Goal: Transaction & Acquisition: Purchase product/service

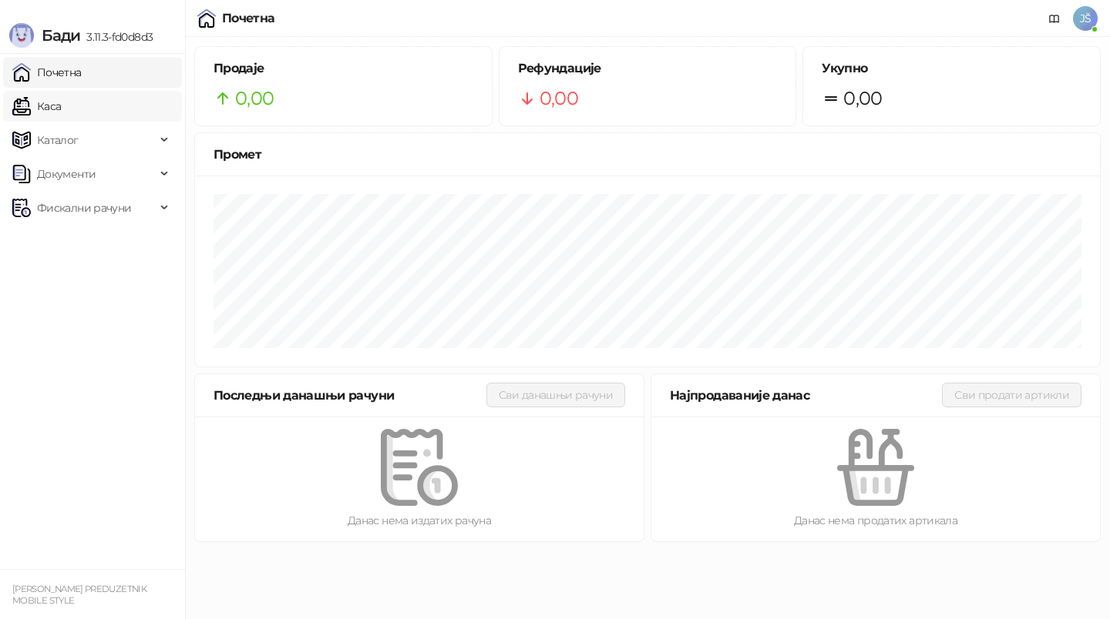
click at [61, 102] on link "Каса" at bounding box center [36, 106] width 49 height 31
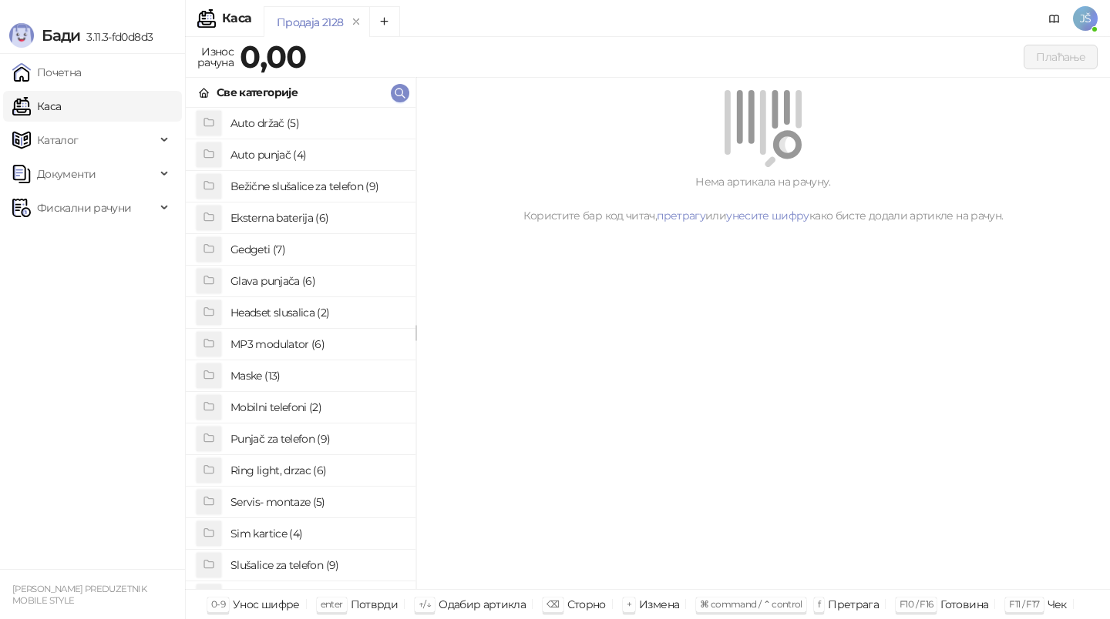
click at [337, 277] on h4 "Glava punjača (6)" at bounding box center [316, 281] width 173 height 25
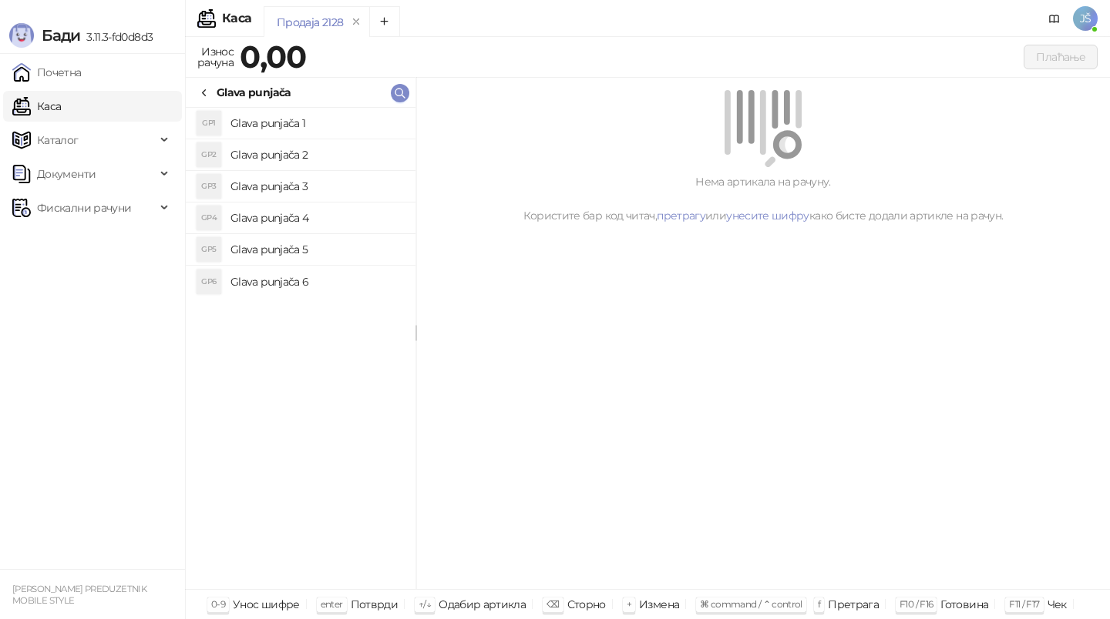
click at [314, 111] on h4 "Glava punjača 1" at bounding box center [316, 123] width 173 height 25
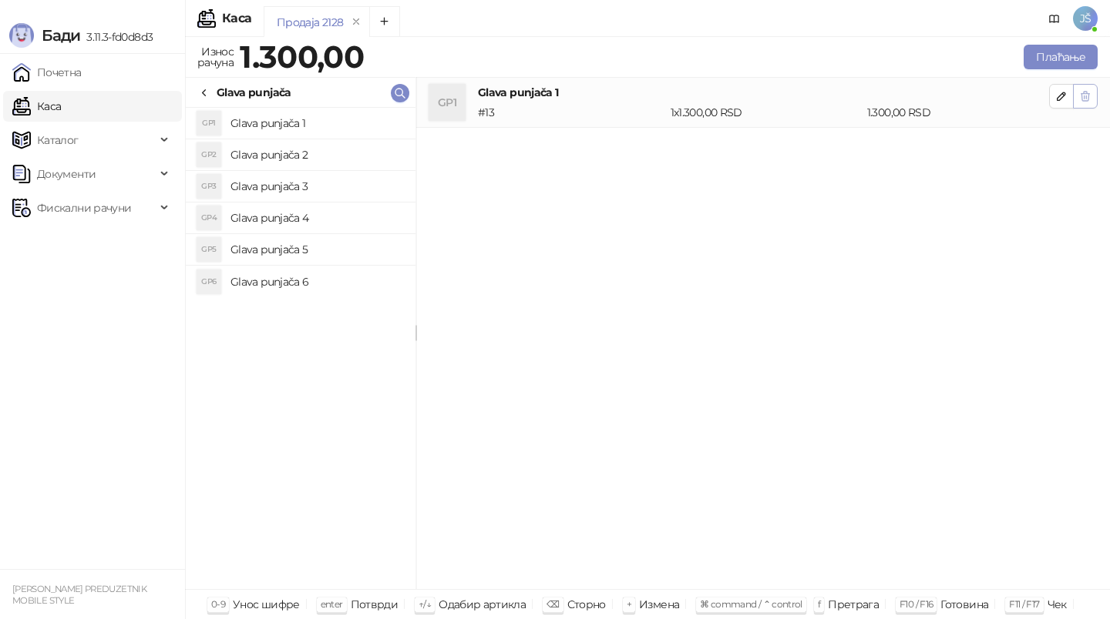
click at [1092, 101] on button "button" at bounding box center [1085, 96] width 25 height 25
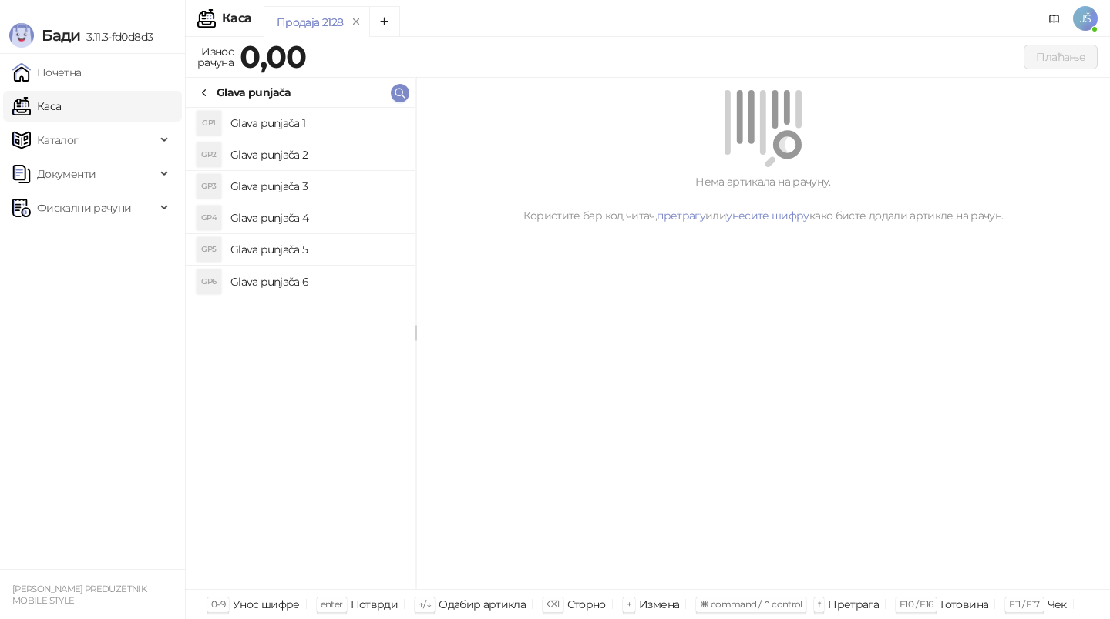
click at [203, 92] on icon at bounding box center [204, 93] width 3 height 6
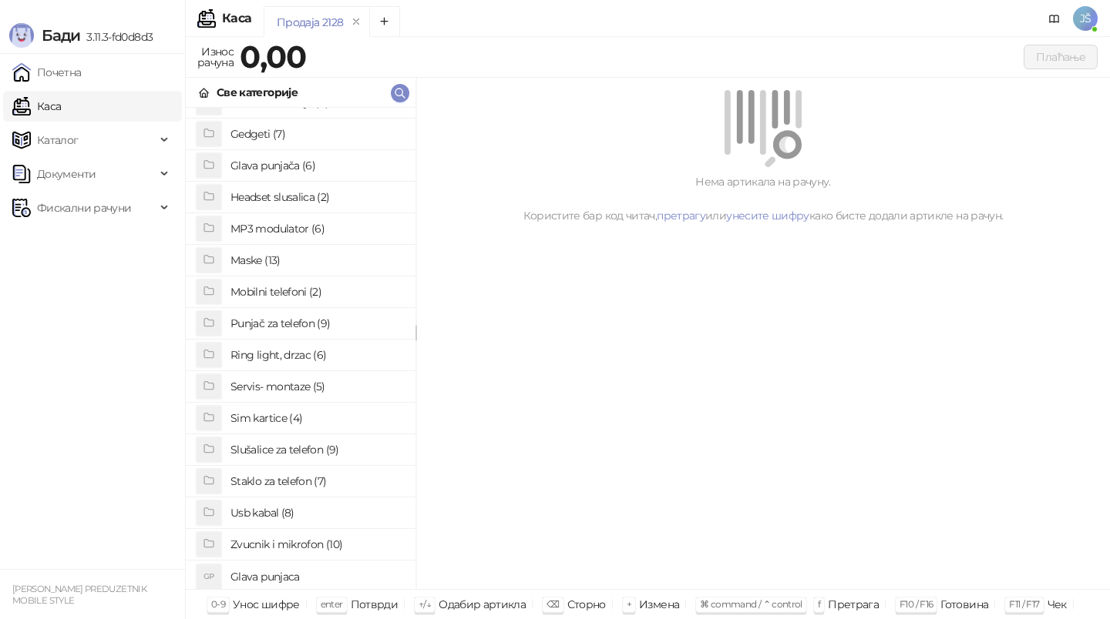
scroll to position [119, 0]
click at [323, 571] on h4 "Glava punjaca" at bounding box center [316, 574] width 173 height 25
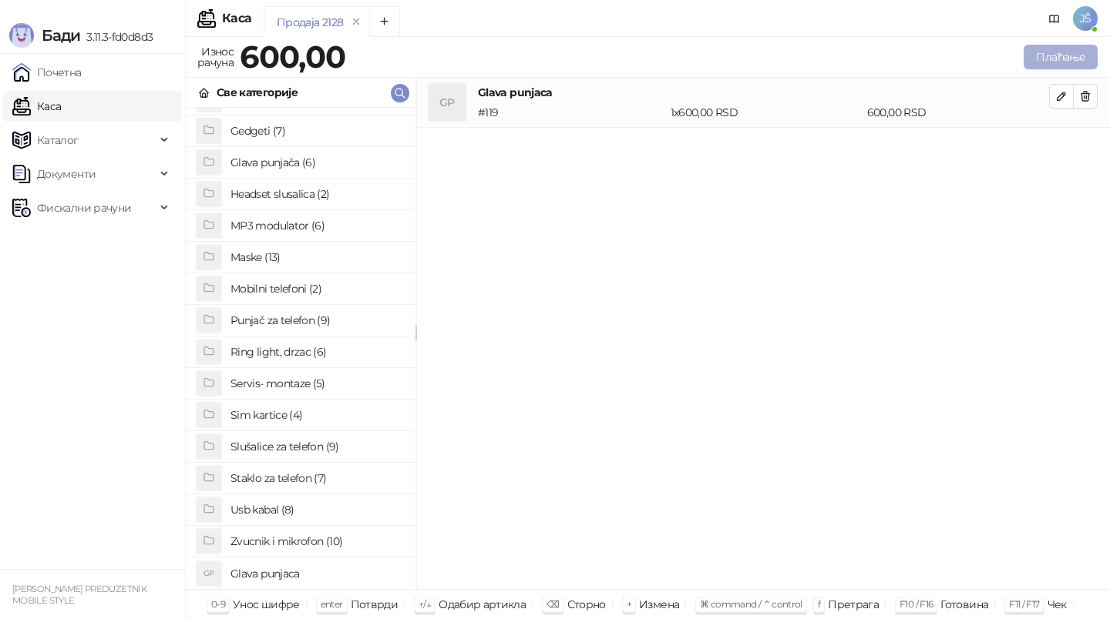
click at [1071, 61] on button "Плаћање" at bounding box center [1060, 57] width 74 height 25
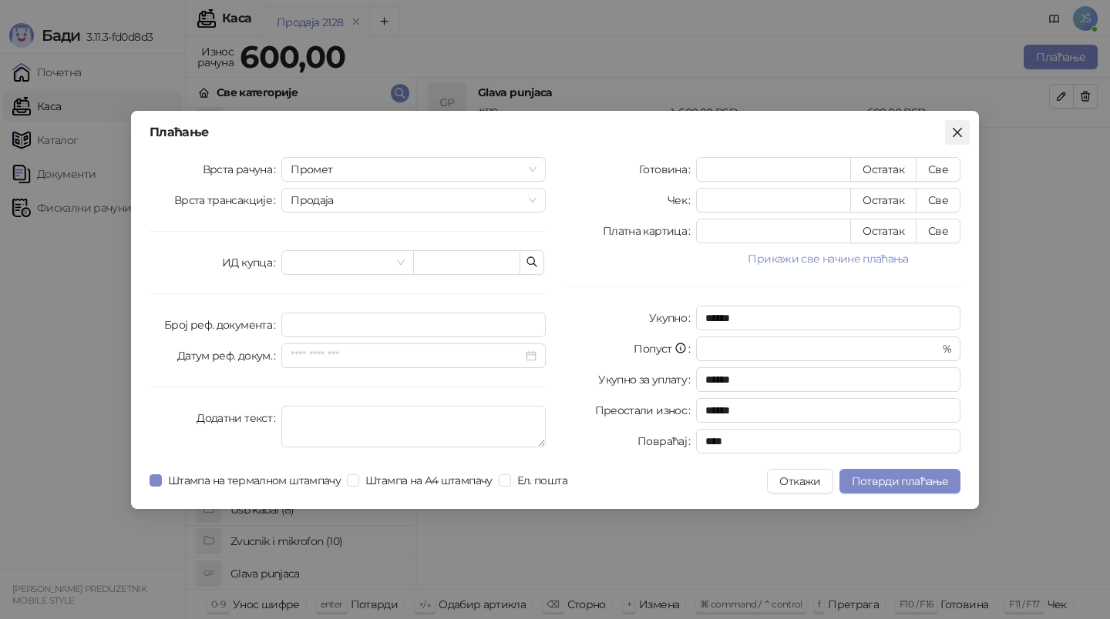
click at [966, 129] on span "Close" at bounding box center [957, 132] width 25 height 12
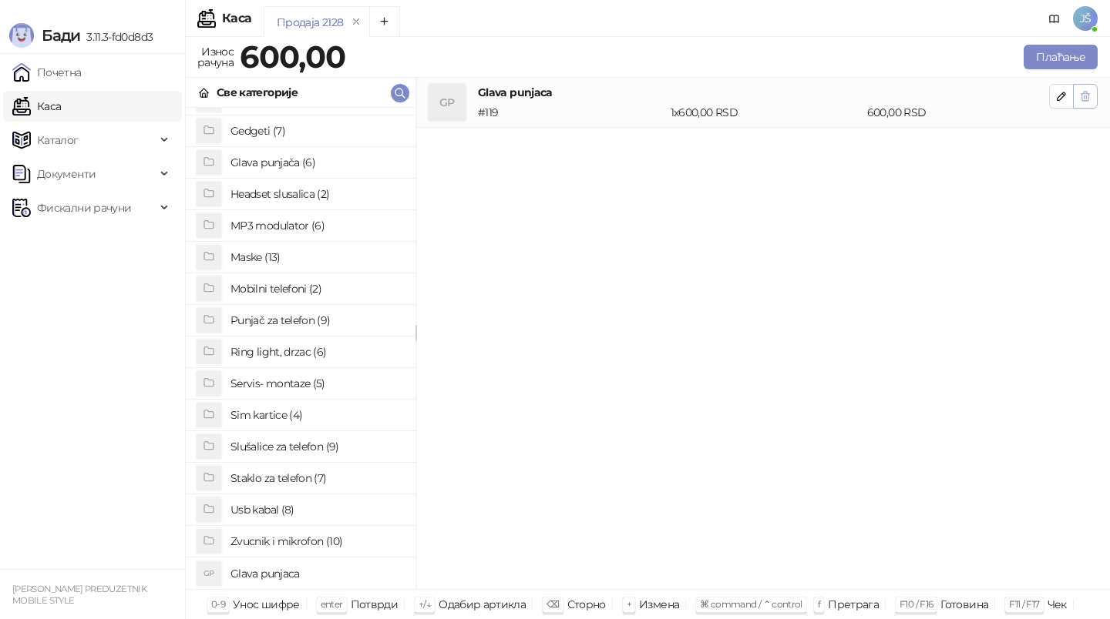
click at [1091, 92] on button "button" at bounding box center [1085, 96] width 25 height 25
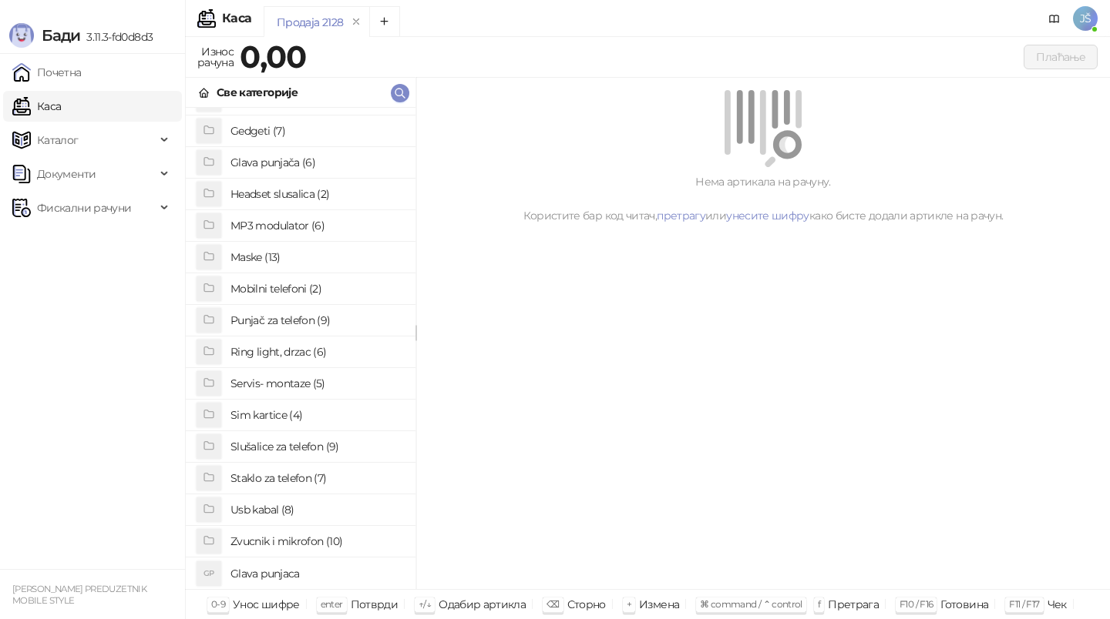
click at [287, 483] on h4 "Staklo za telefon (7)" at bounding box center [316, 478] width 173 height 25
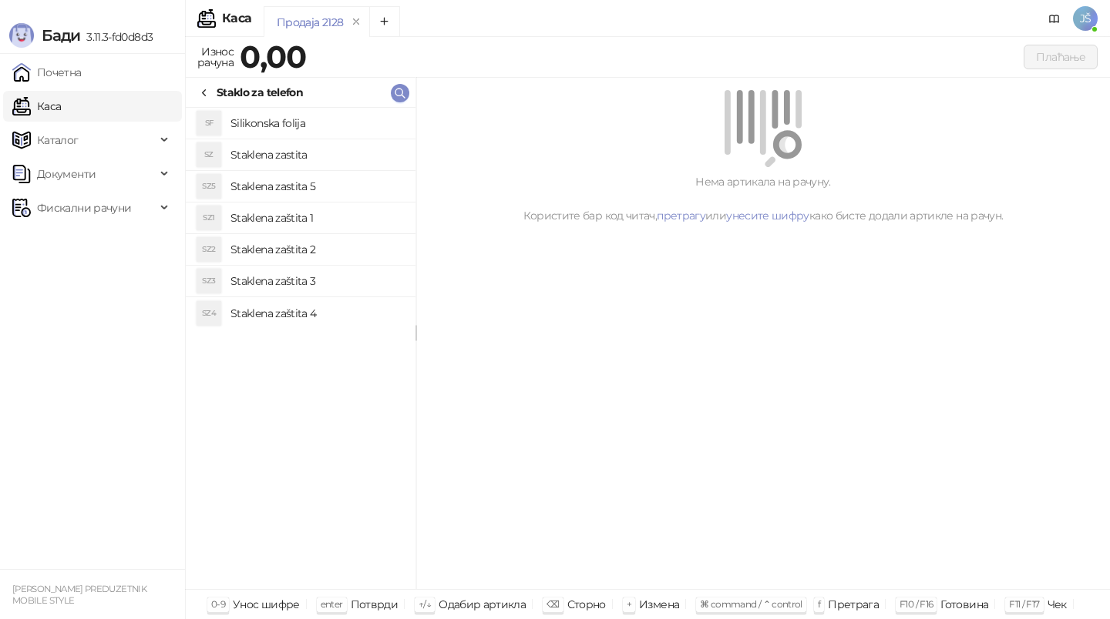
click at [341, 253] on h4 "Staklena zaštita 2" at bounding box center [316, 249] width 173 height 25
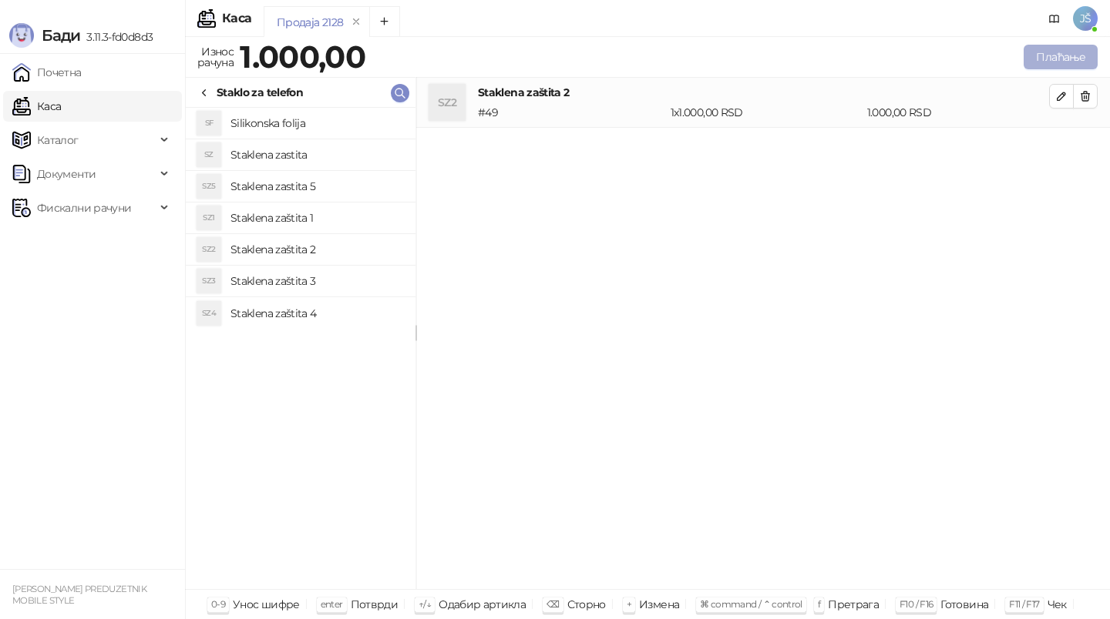
click at [1066, 59] on button "Плаћање" at bounding box center [1060, 57] width 74 height 25
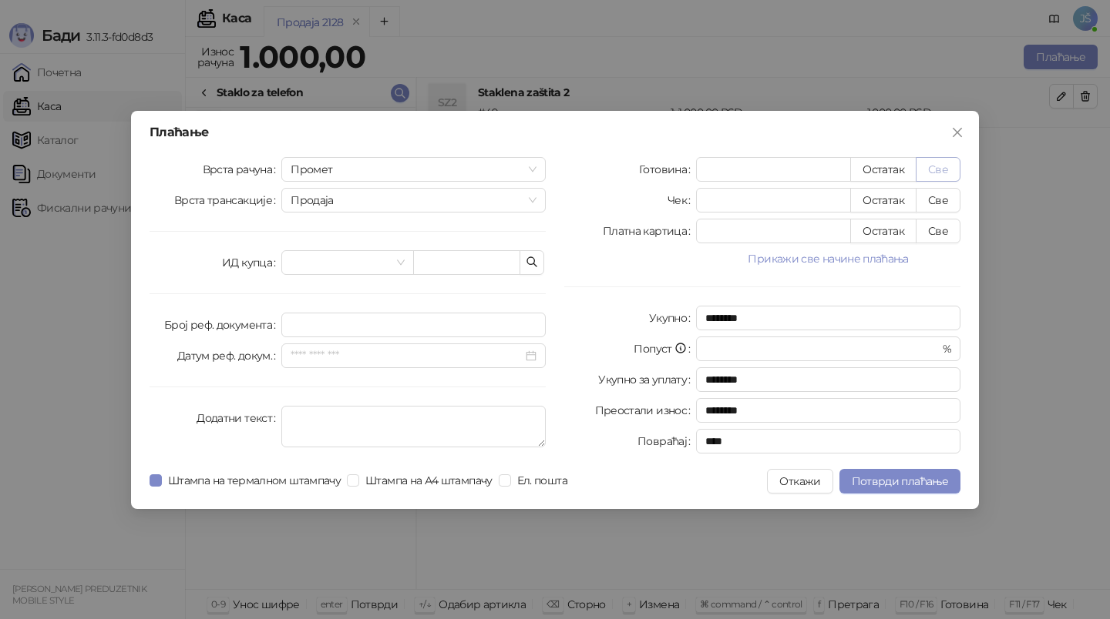
click at [937, 163] on button "Све" at bounding box center [937, 169] width 45 height 25
type input "****"
click at [884, 477] on span "Потврди плаћање" at bounding box center [899, 482] width 96 height 14
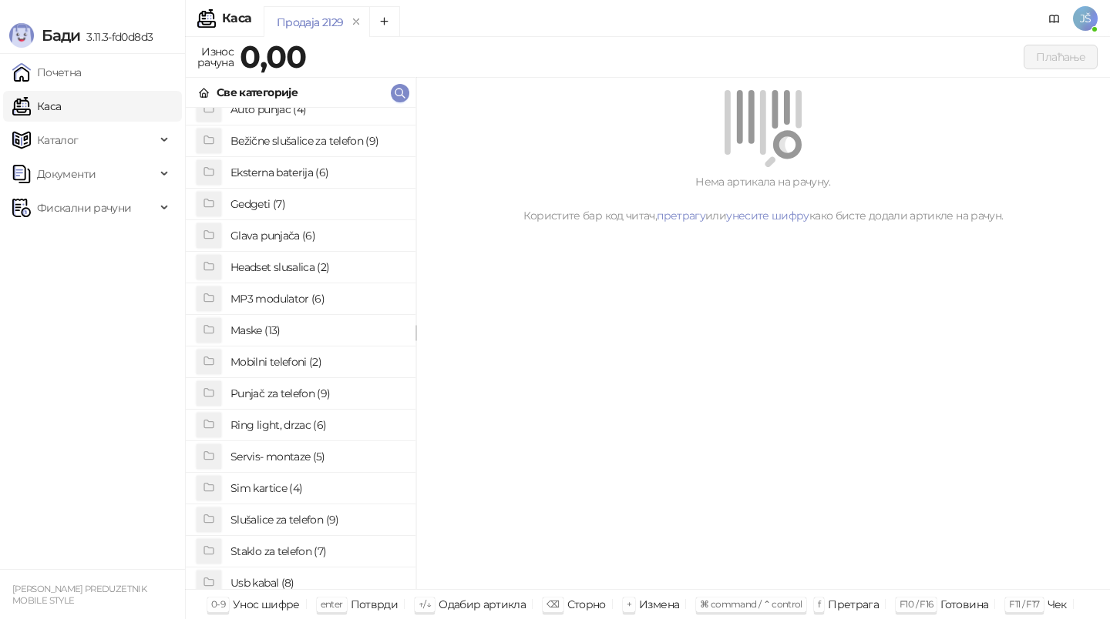
scroll to position [0, 0]
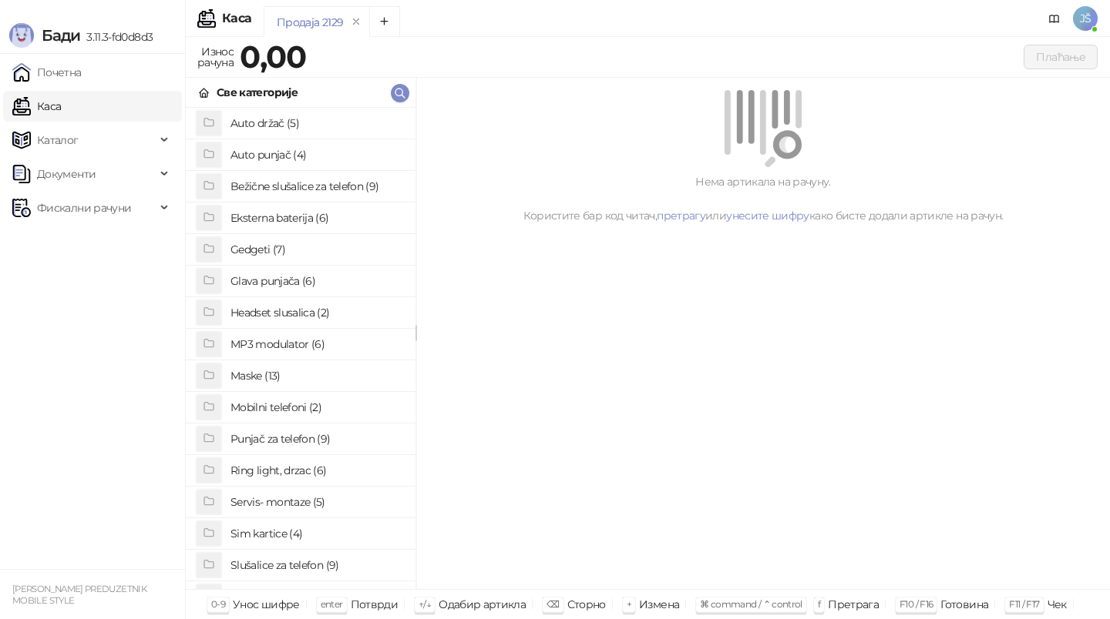
click at [324, 227] on h4 "Eksterna baterija (6)" at bounding box center [316, 218] width 173 height 25
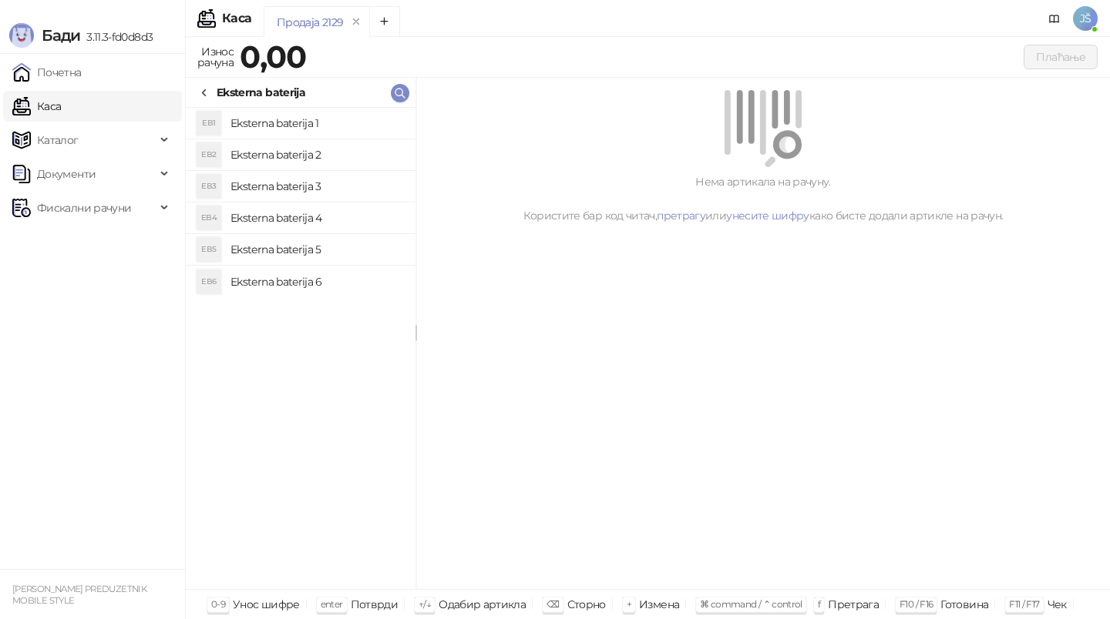
click at [337, 219] on h4 "Eksterna baterija 4" at bounding box center [316, 218] width 173 height 25
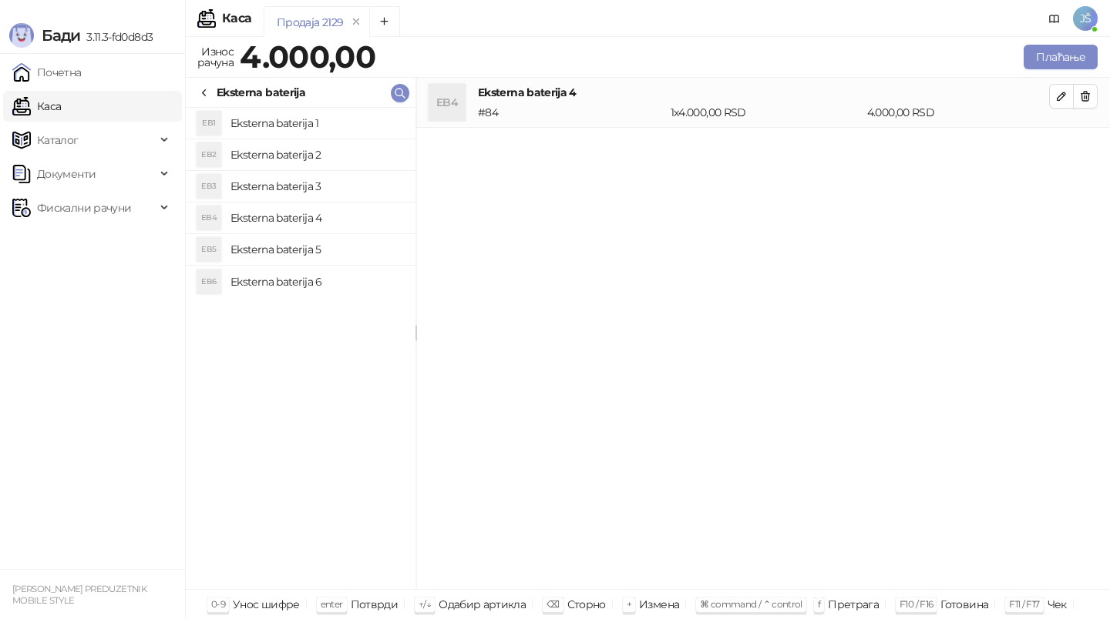
click at [353, 189] on h4 "Eksterna baterija 3" at bounding box center [316, 186] width 173 height 25
click at [355, 158] on h4 "Eksterna baterija 2" at bounding box center [316, 155] width 173 height 25
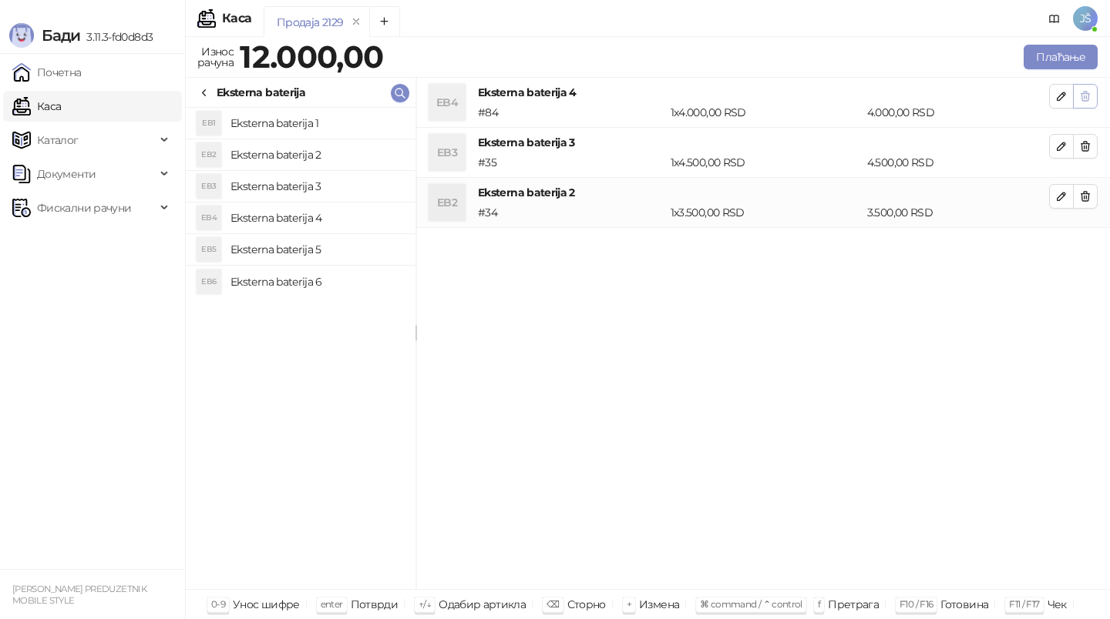
click at [1092, 101] on button "button" at bounding box center [1085, 96] width 25 height 25
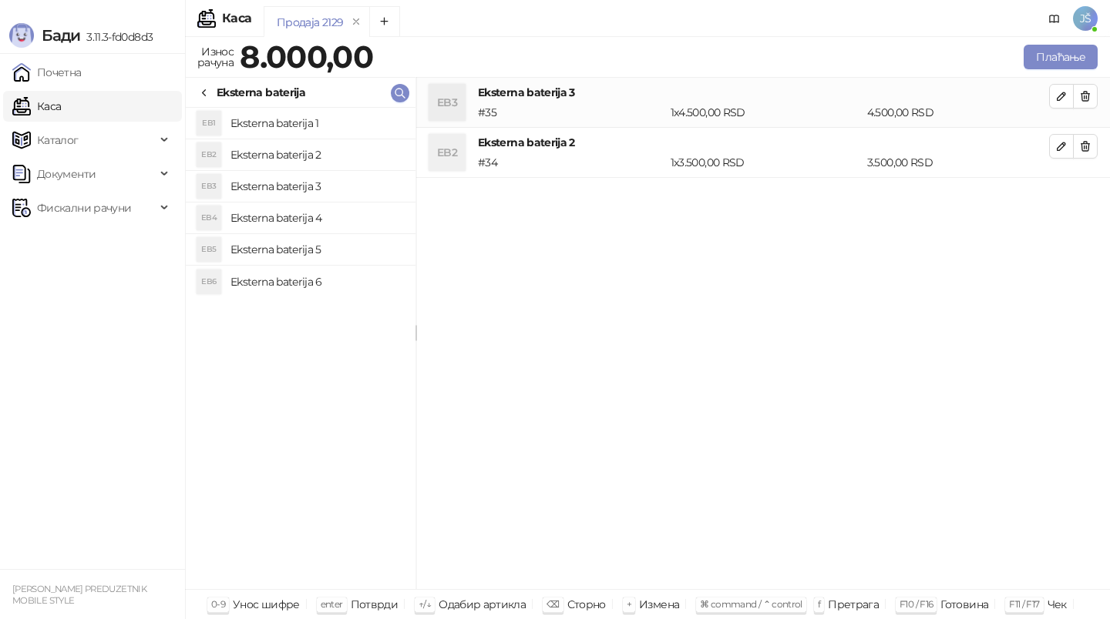
click at [1092, 101] on button "button" at bounding box center [1085, 96] width 25 height 25
click at [206, 96] on icon at bounding box center [204, 93] width 3 height 6
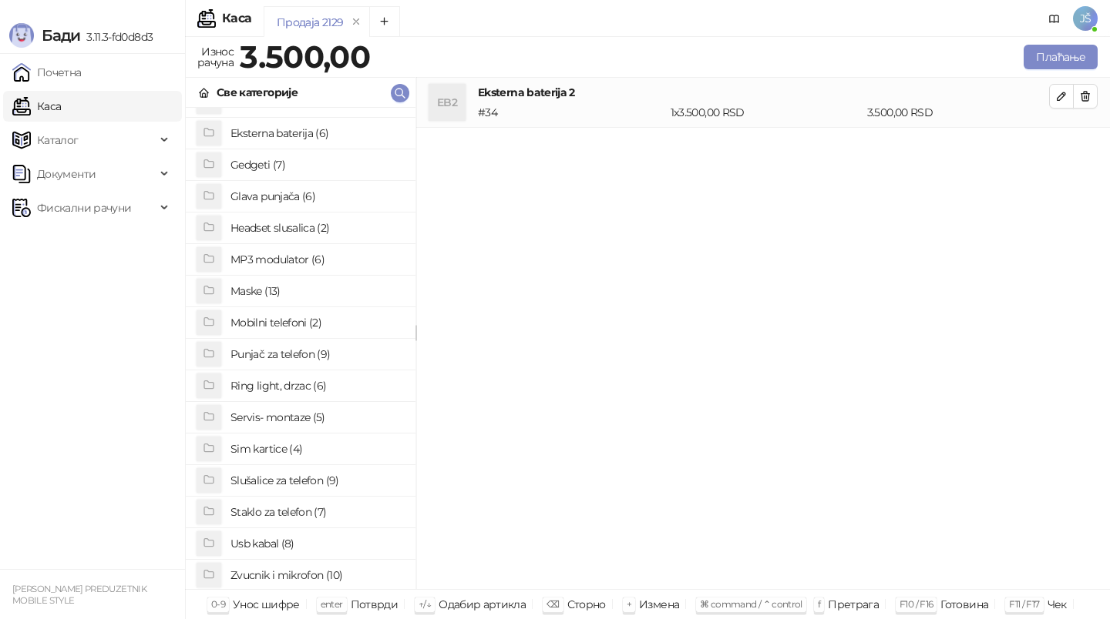
scroll to position [119, 0]
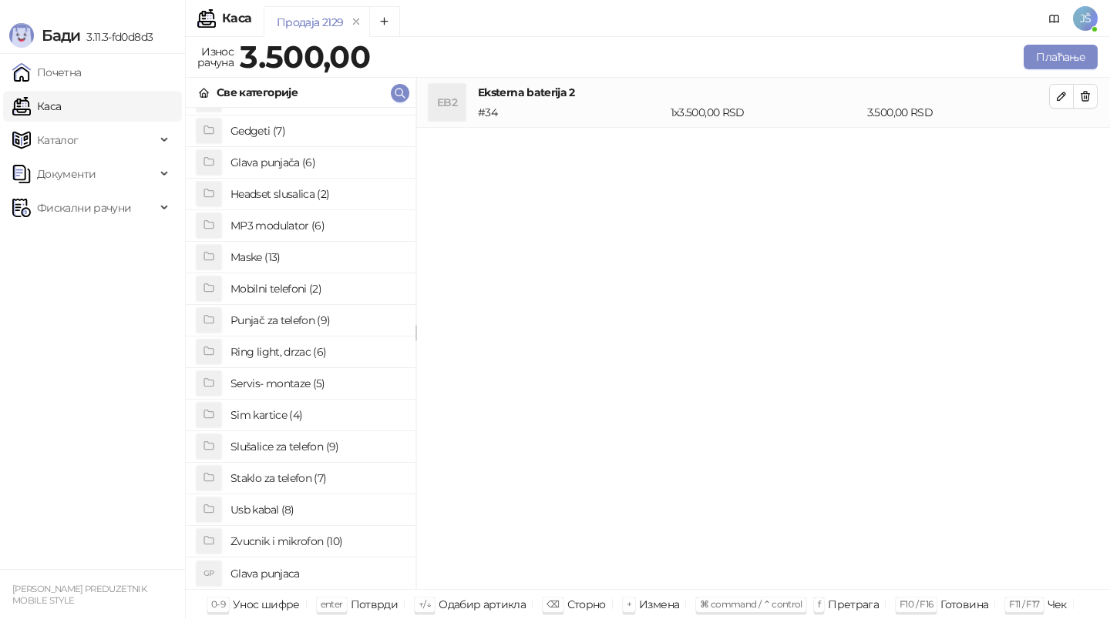
click at [314, 128] on h4 "Gedgeti (7)" at bounding box center [316, 131] width 173 height 25
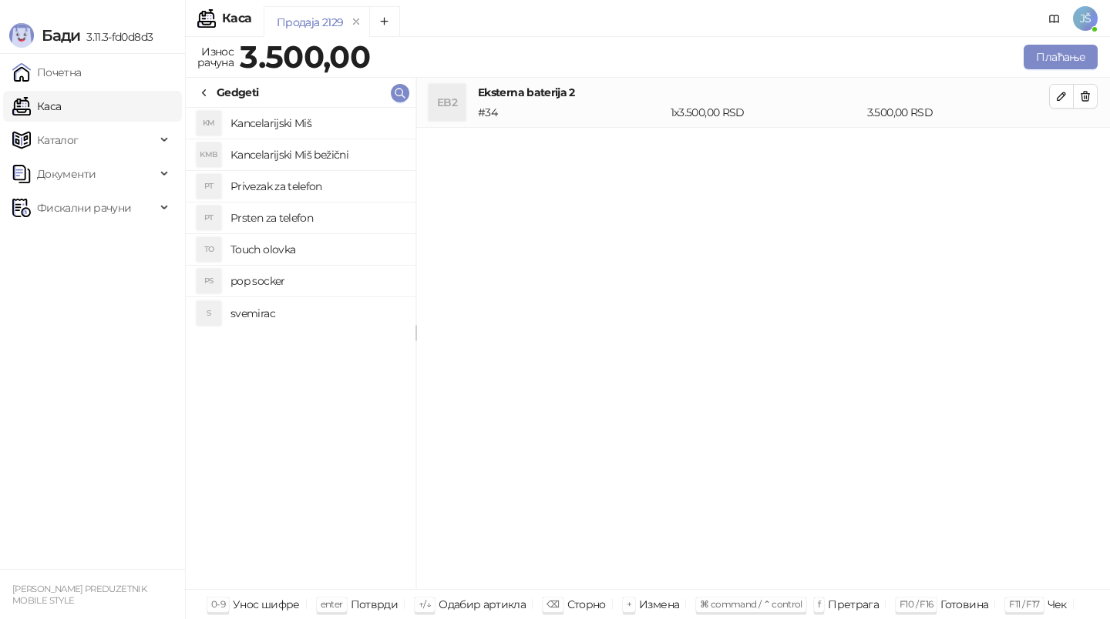
click at [312, 223] on h4 "Prsten za telefon" at bounding box center [316, 218] width 173 height 25
click at [327, 199] on li "PT Privezak za telefon" at bounding box center [301, 187] width 230 height 32
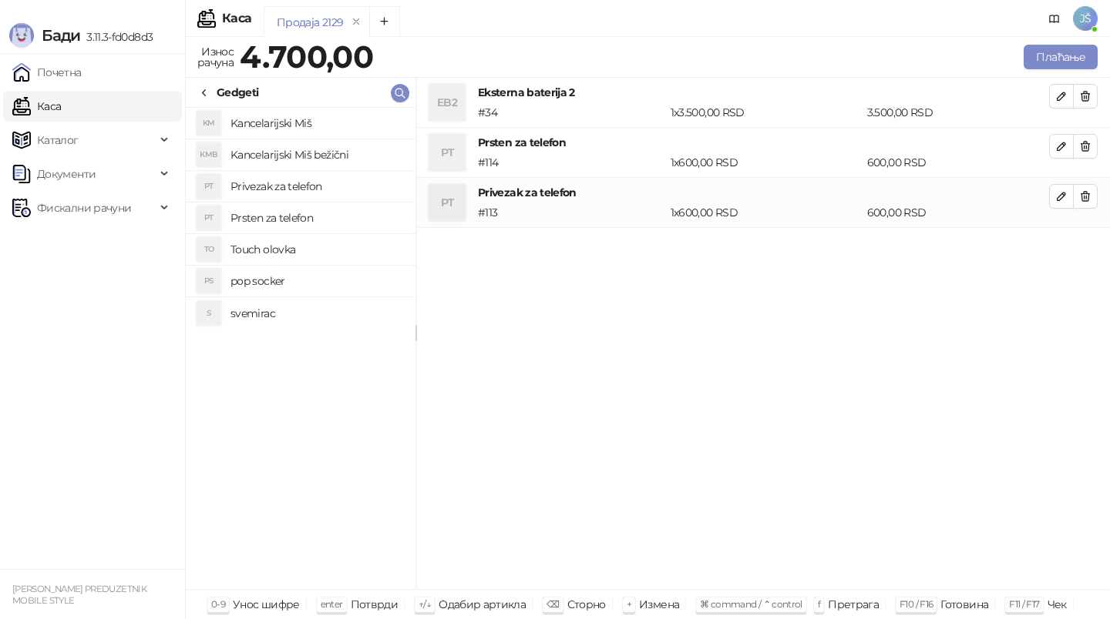
click at [327, 246] on h4 "Touch olovka" at bounding box center [316, 249] width 173 height 25
click at [327, 277] on h4 "pop socker" at bounding box center [316, 281] width 173 height 25
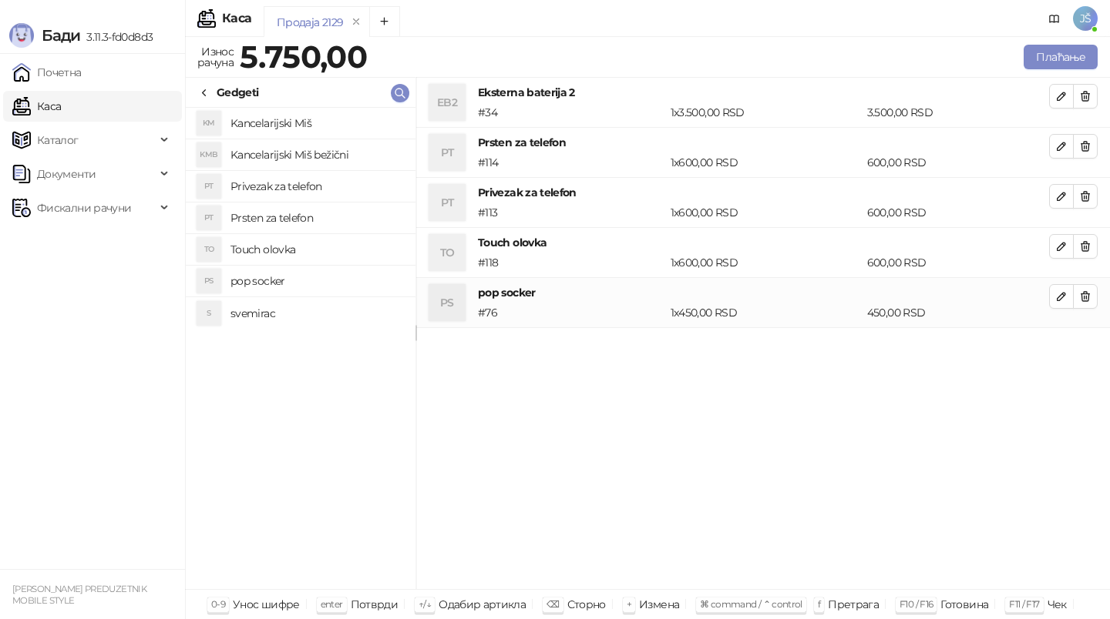
click at [327, 316] on h4 "svemirac" at bounding box center [316, 313] width 173 height 25
click at [1086, 144] on icon "button" at bounding box center [1085, 146] width 12 height 12
click at [1086, 190] on icon "button" at bounding box center [1085, 196] width 12 height 12
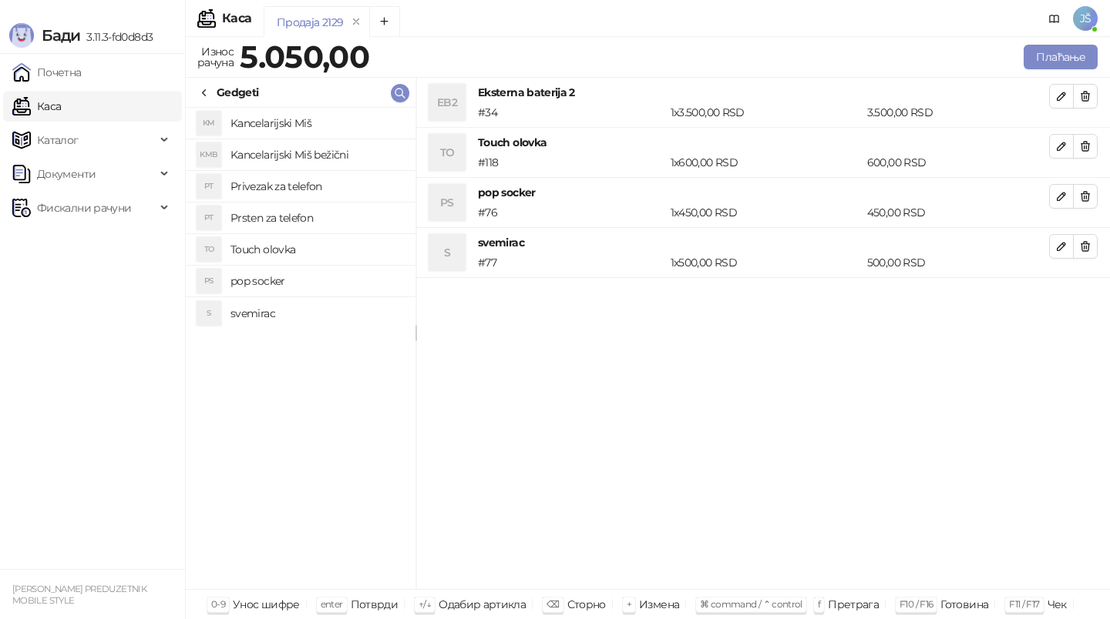
click at [1086, 144] on icon "button" at bounding box center [1085, 146] width 12 height 12
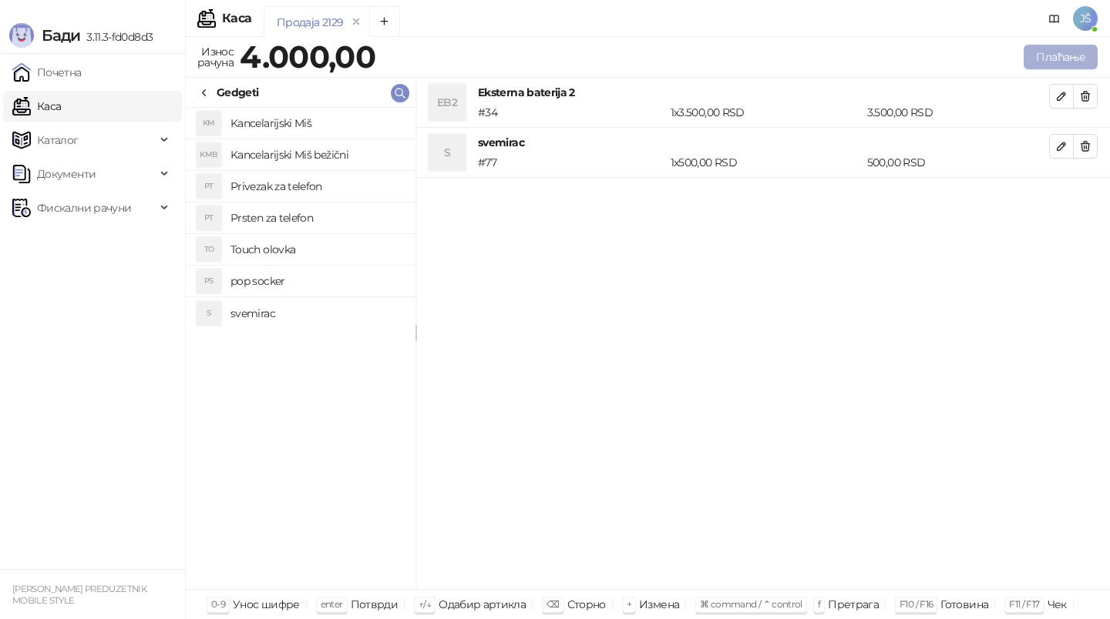
click at [1082, 45] on button "Плаћање" at bounding box center [1060, 57] width 74 height 25
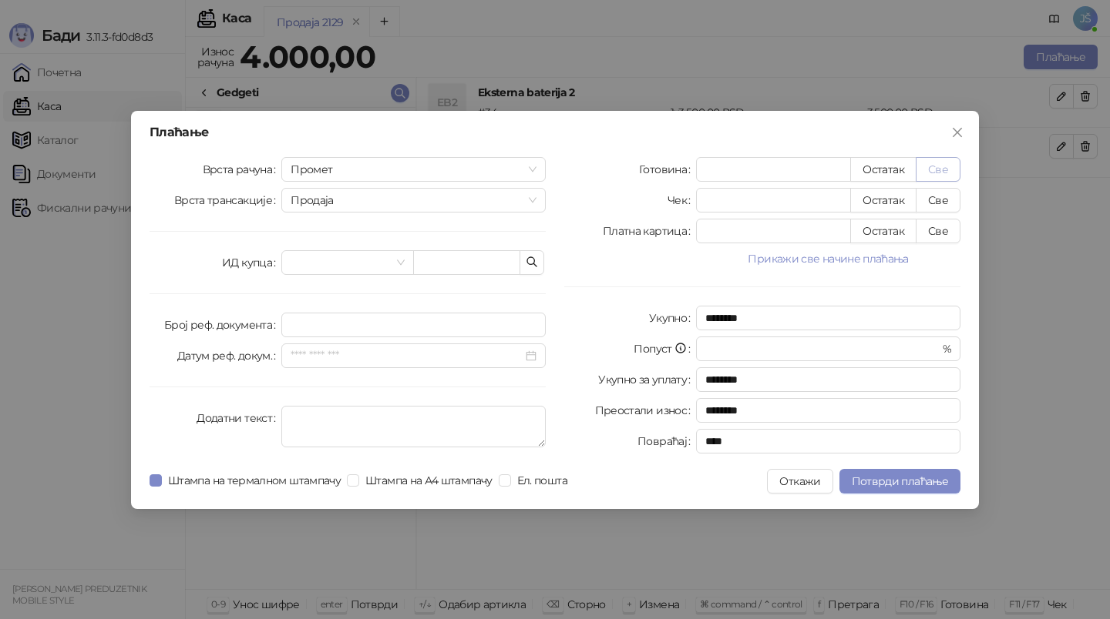
click at [947, 174] on button "Све" at bounding box center [937, 169] width 45 height 25
type input "****"
click at [957, 129] on icon "close" at bounding box center [957, 132] width 12 height 12
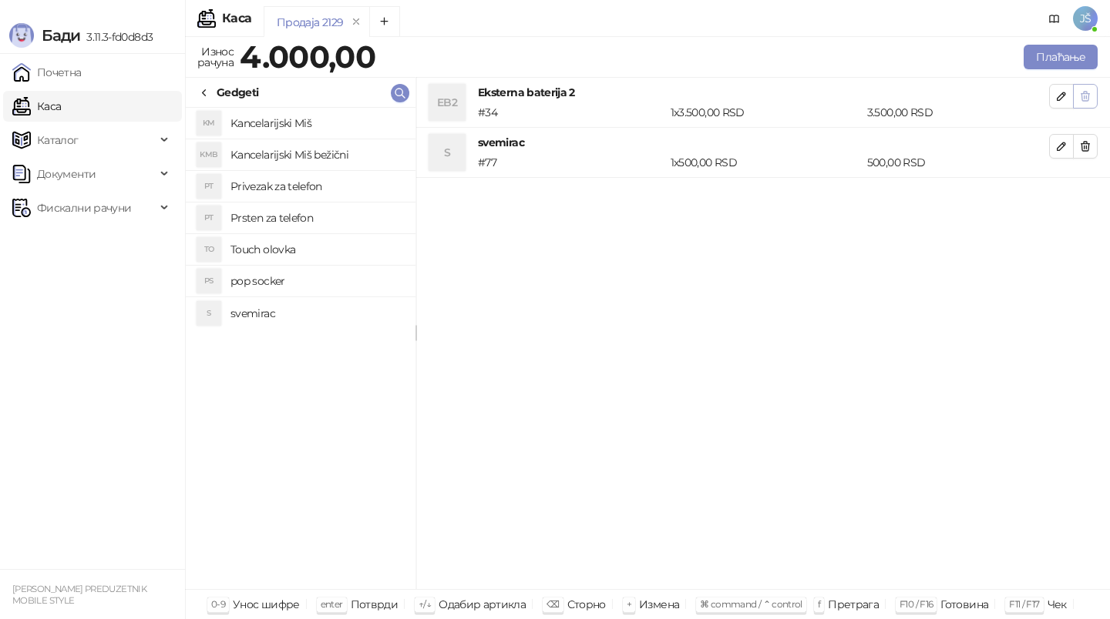
click at [1087, 90] on icon "button" at bounding box center [1085, 96] width 12 height 12
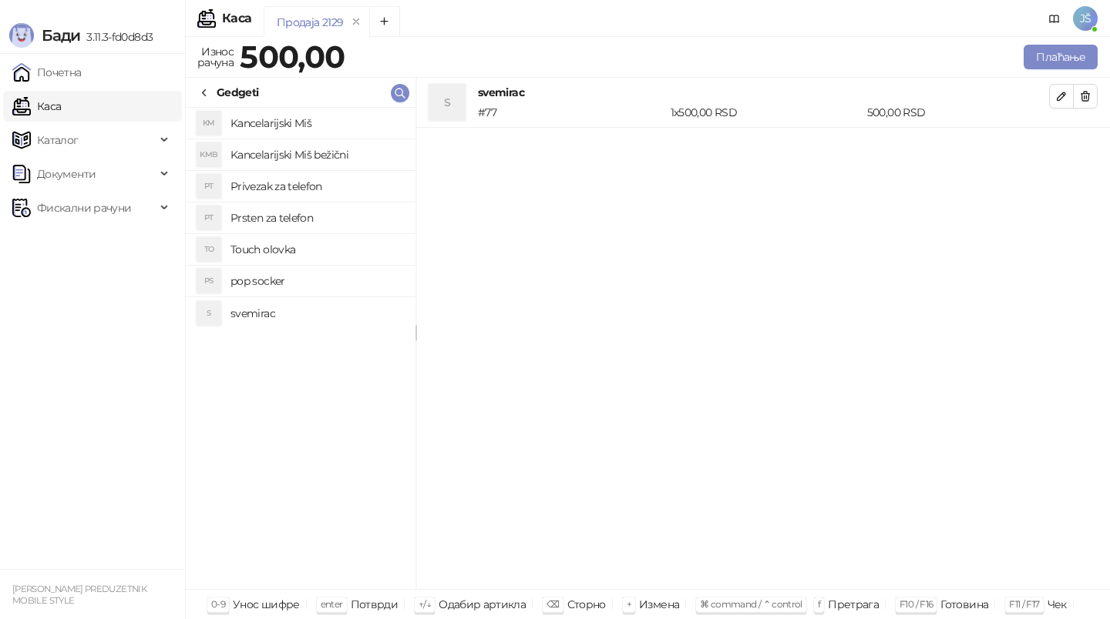
click at [1087, 90] on icon "button" at bounding box center [1085, 96] width 12 height 12
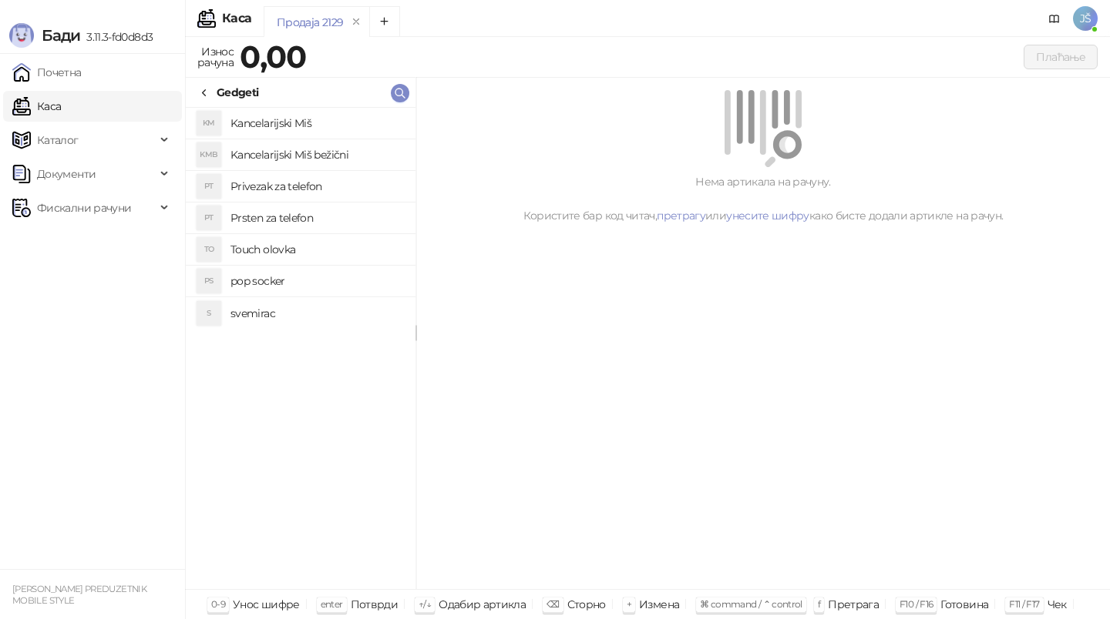
click at [210, 87] on div "Gedgeti" at bounding box center [228, 92] width 60 height 17
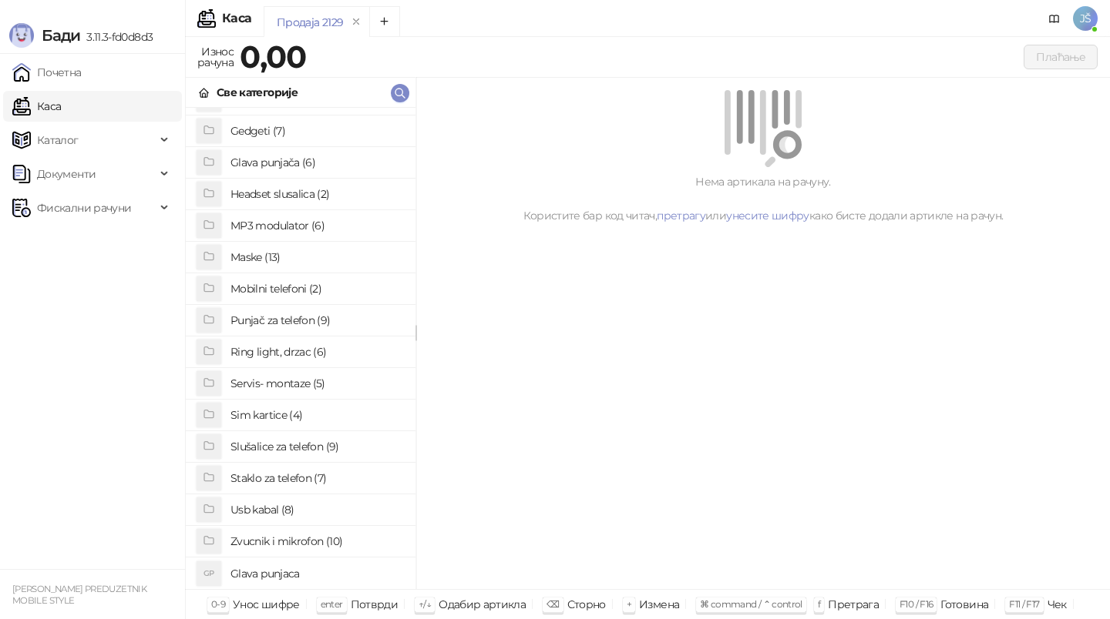
click at [303, 475] on h4 "Staklo za telefon (7)" at bounding box center [316, 478] width 173 height 25
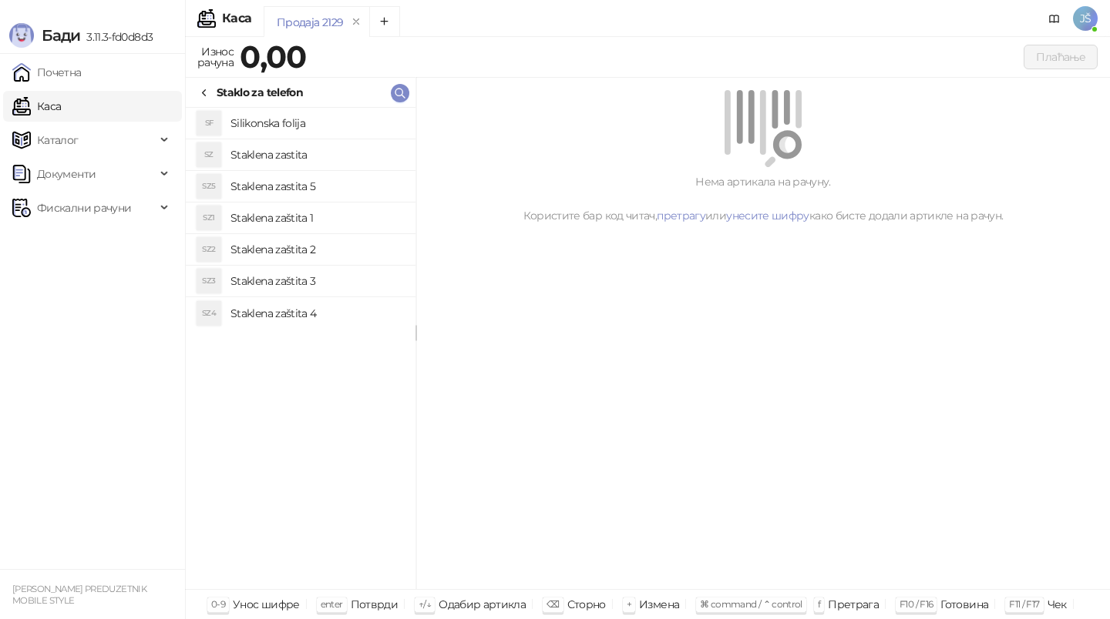
click at [314, 227] on h4 "Staklena zaštita 1" at bounding box center [316, 218] width 173 height 25
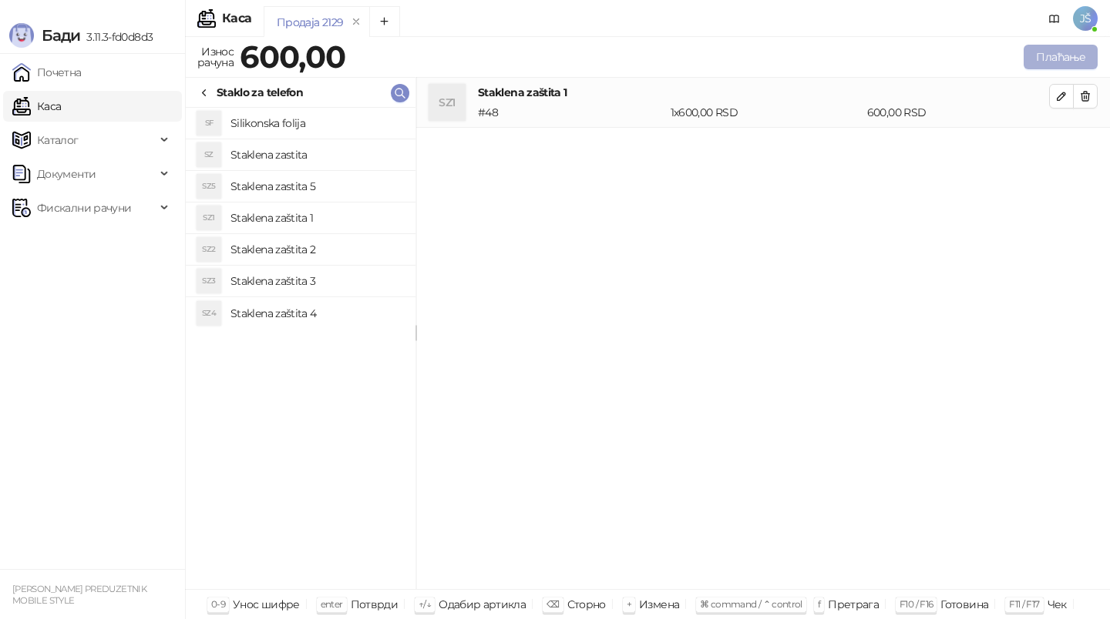
click at [1073, 63] on button "Плаћање" at bounding box center [1060, 57] width 74 height 25
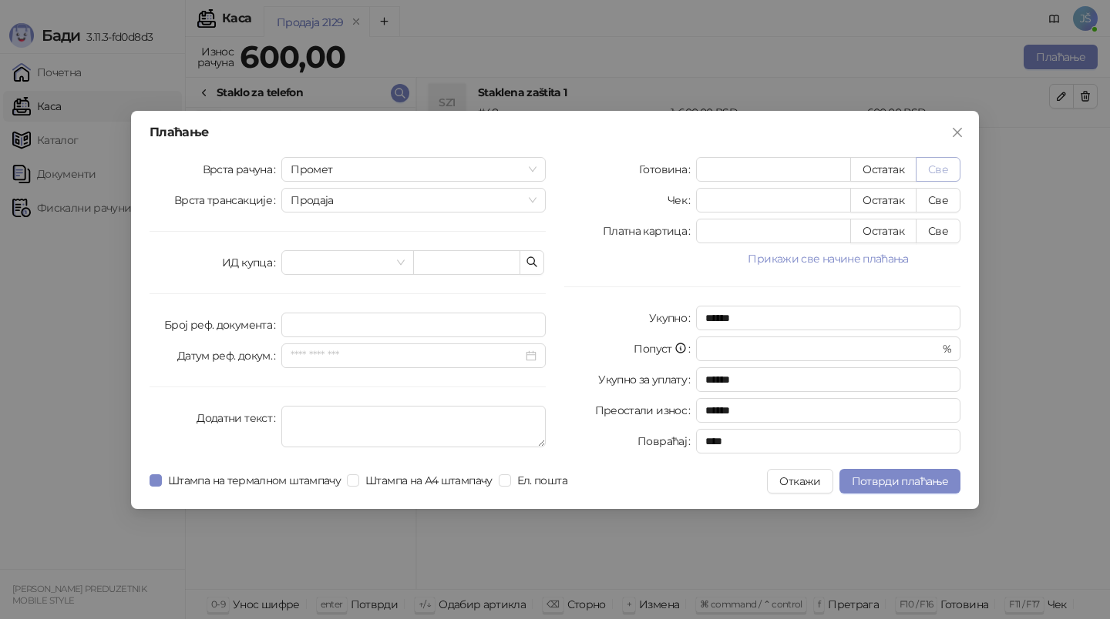
click at [951, 171] on button "Све" at bounding box center [937, 169] width 45 height 25
type input "***"
type input "****"
click at [897, 479] on span "Потврди плаћање" at bounding box center [899, 482] width 96 height 14
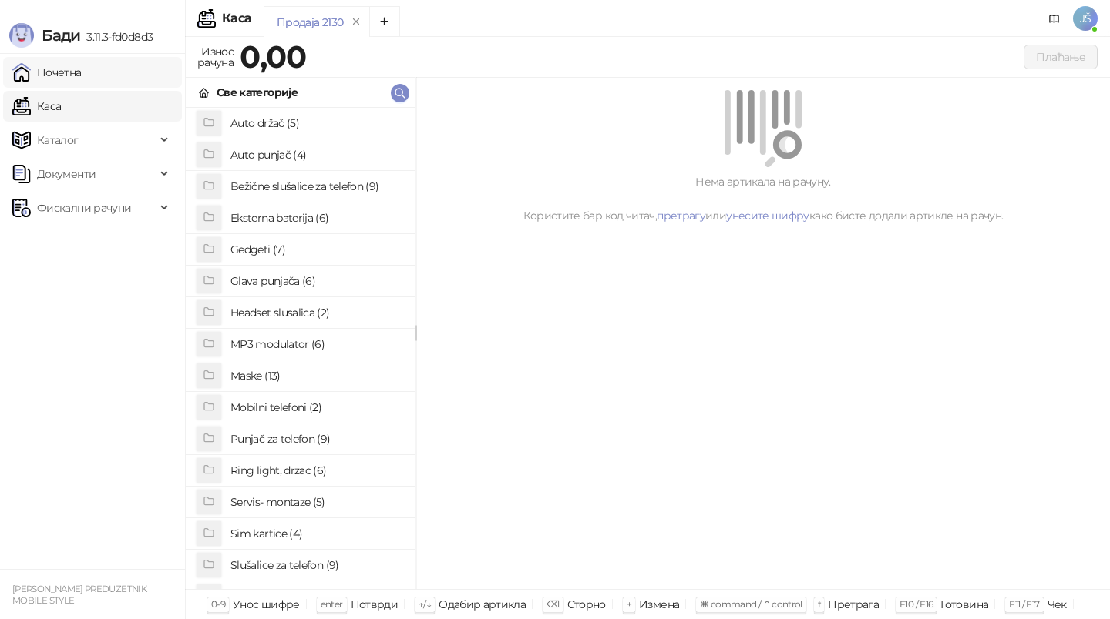
click at [68, 65] on link "Почетна" at bounding box center [46, 72] width 69 height 31
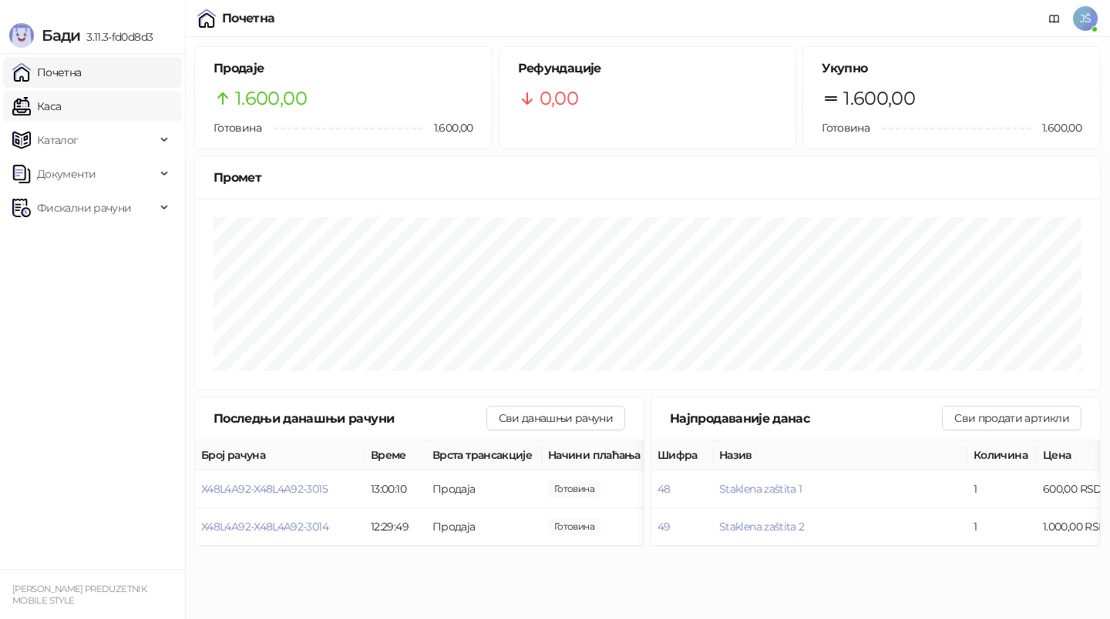
click at [61, 99] on link "Каса" at bounding box center [36, 106] width 49 height 31
